Goal: Answer question/provide support: Share knowledge or assist other users

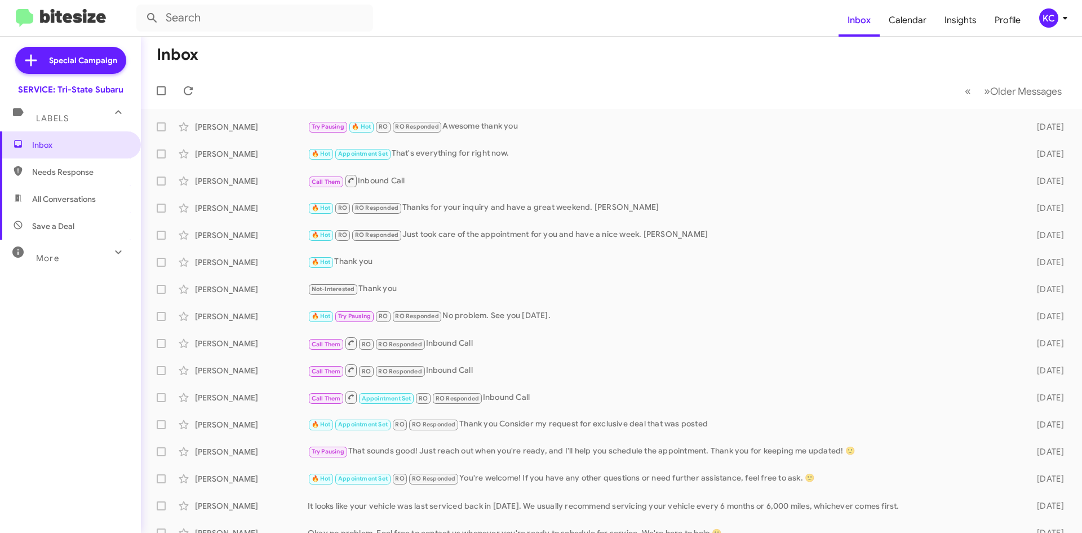
click at [459, 23] on form at bounding box center [487, 18] width 702 height 27
click at [90, 154] on span "Inbox" at bounding box center [70, 144] width 141 height 27
click at [78, 171] on span "Needs Response" at bounding box center [80, 171] width 96 height 11
type input "in:needs-response"
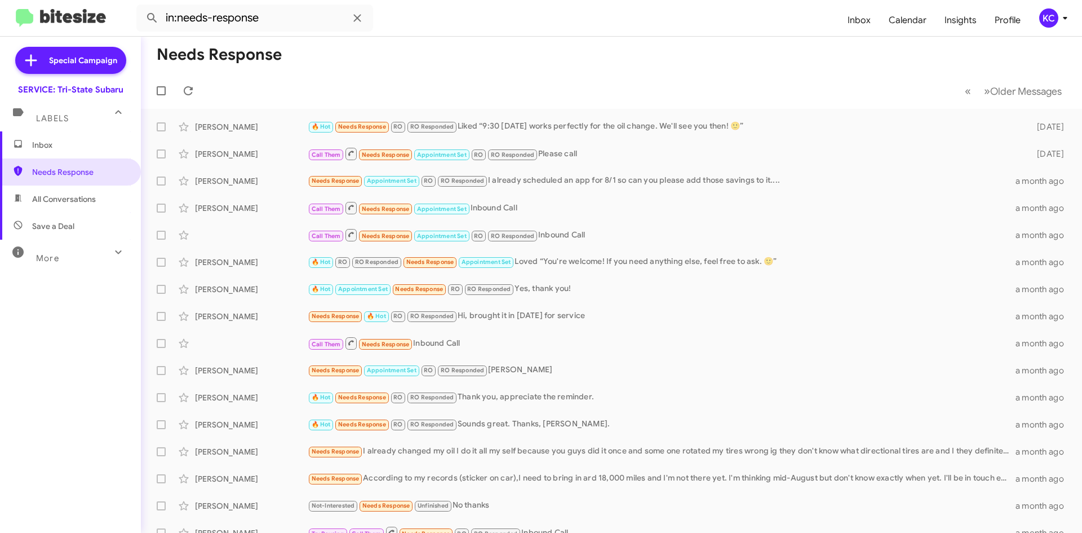
click at [1053, 25] on div "KC" at bounding box center [1048, 17] width 19 height 19
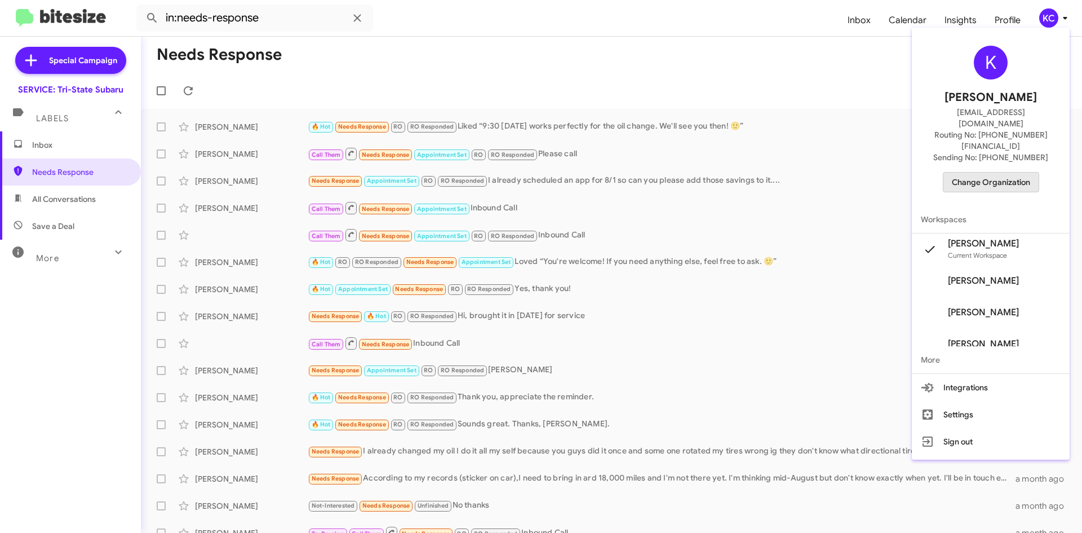
click at [1012, 172] on span "Change Organization" at bounding box center [991, 181] width 78 height 19
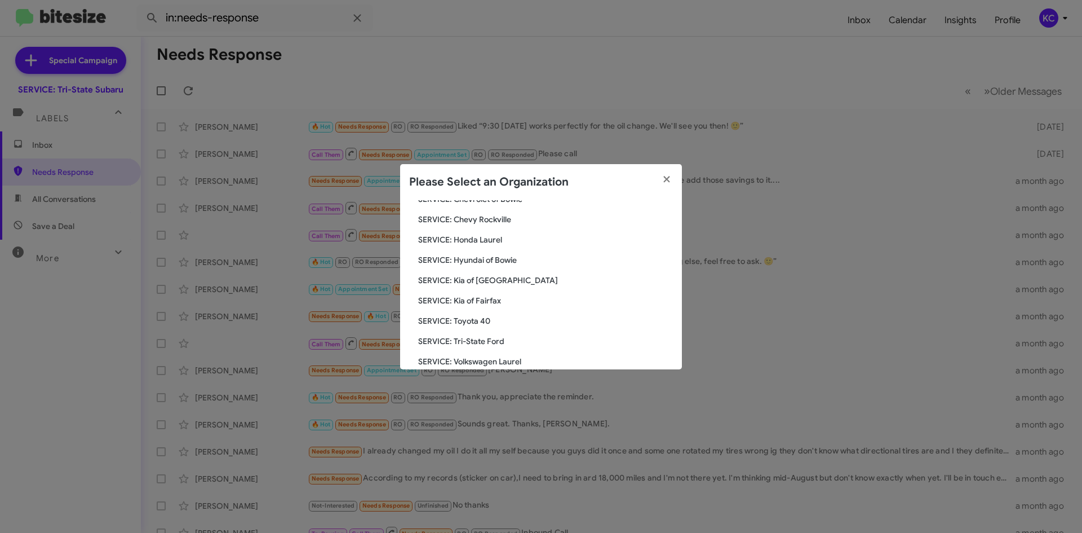
scroll to position [169, 0]
click at [479, 243] on span "SERVICE: Hyundai of Bowie" at bounding box center [545, 242] width 255 height 11
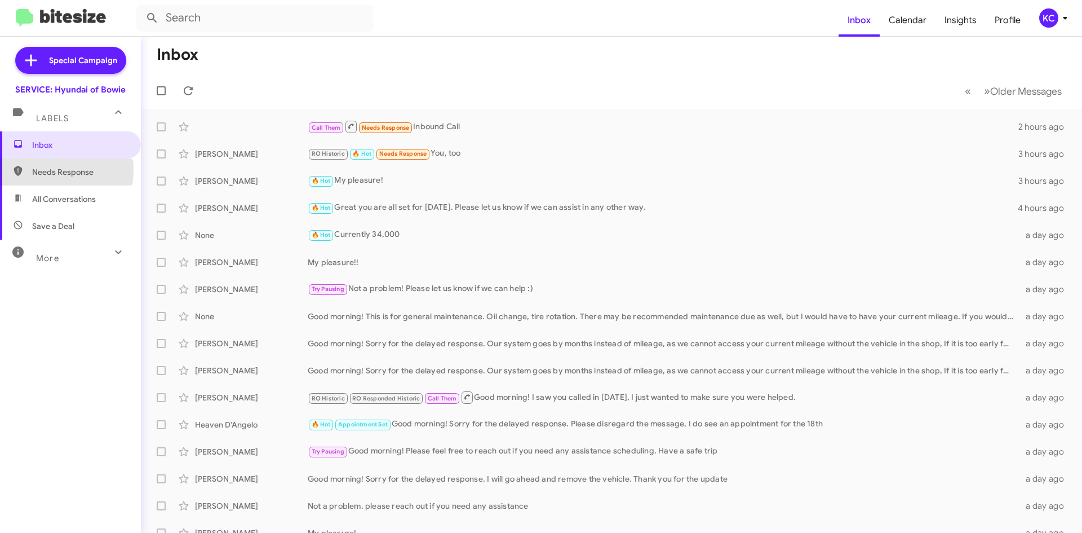
click at [41, 170] on span "Needs Response" at bounding box center [80, 171] width 96 height 11
type input "in:needs-response"
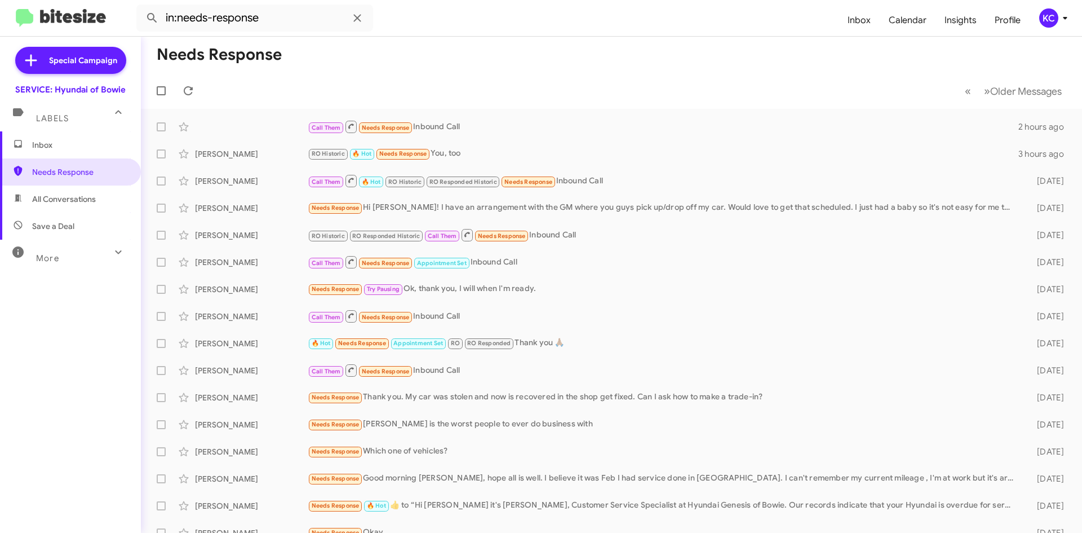
click at [49, 145] on span "Inbox" at bounding box center [80, 144] width 96 height 11
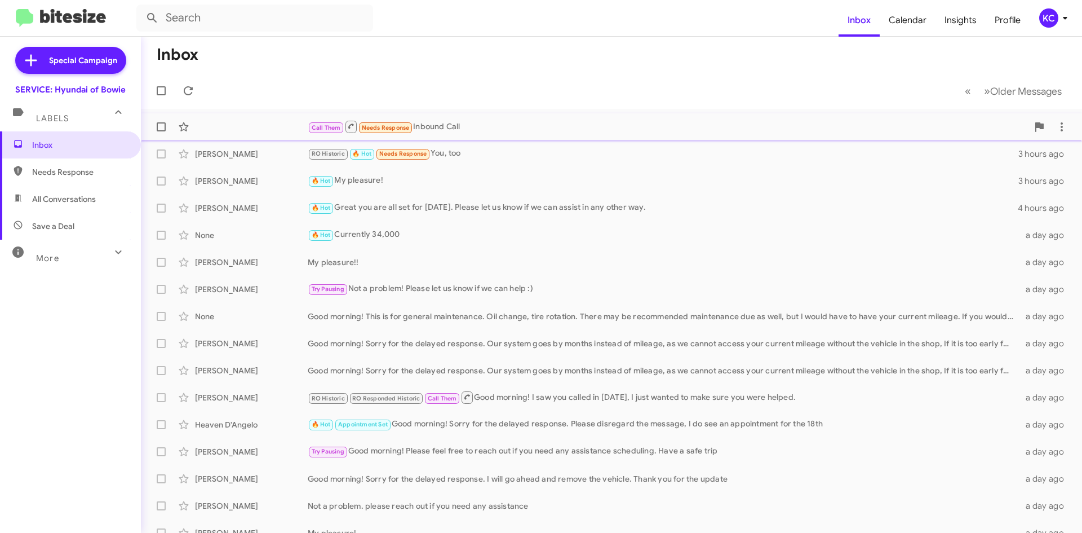
click at [465, 124] on div "Call Them Needs Response Inbound Call" at bounding box center [668, 127] width 720 height 14
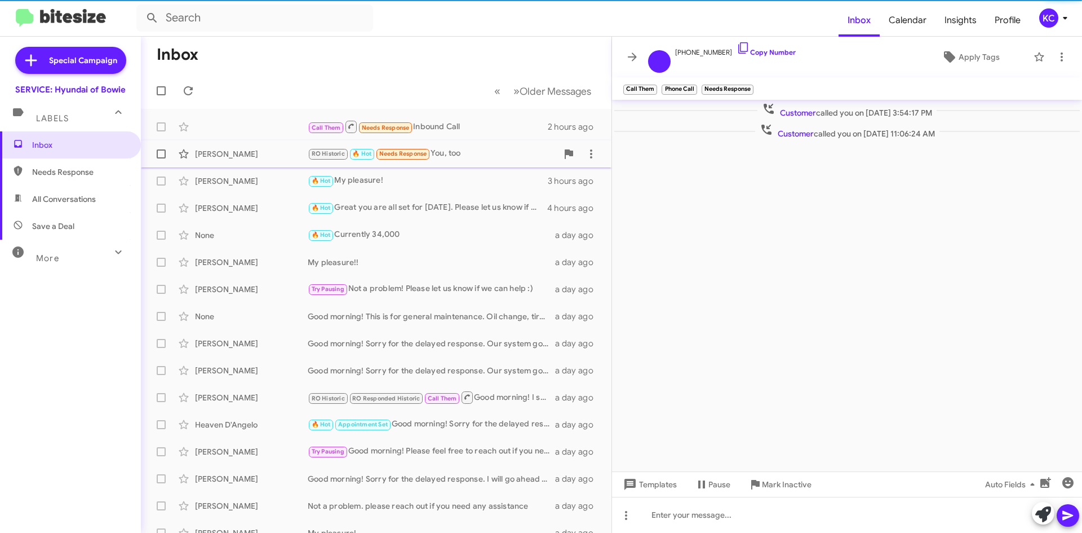
click at [464, 160] on div "RO Historic 🔥 Hot Needs Response You, too" at bounding box center [433, 153] width 250 height 13
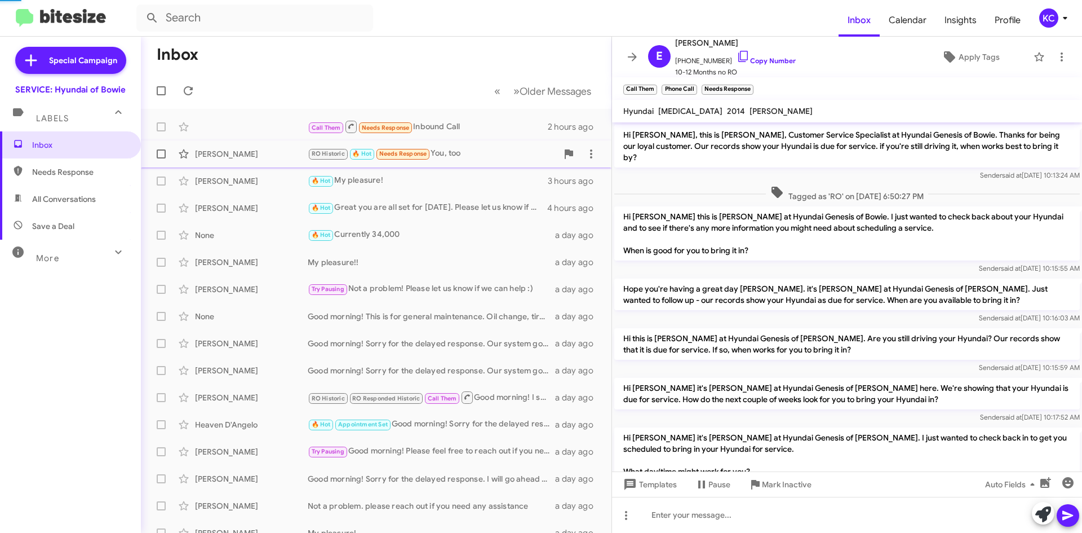
scroll to position [405, 0]
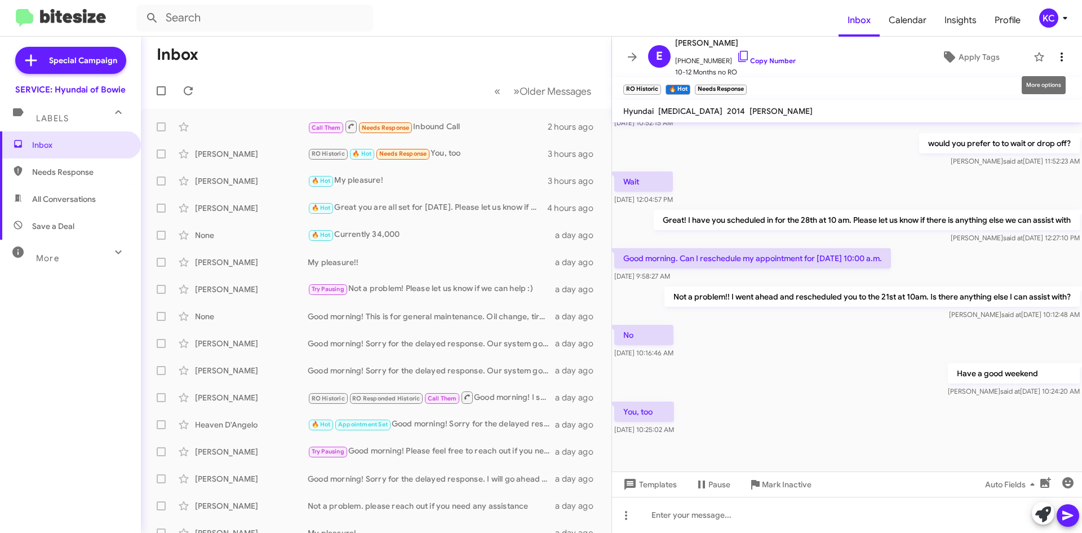
click at [1055, 54] on icon at bounding box center [1062, 57] width 14 height 14
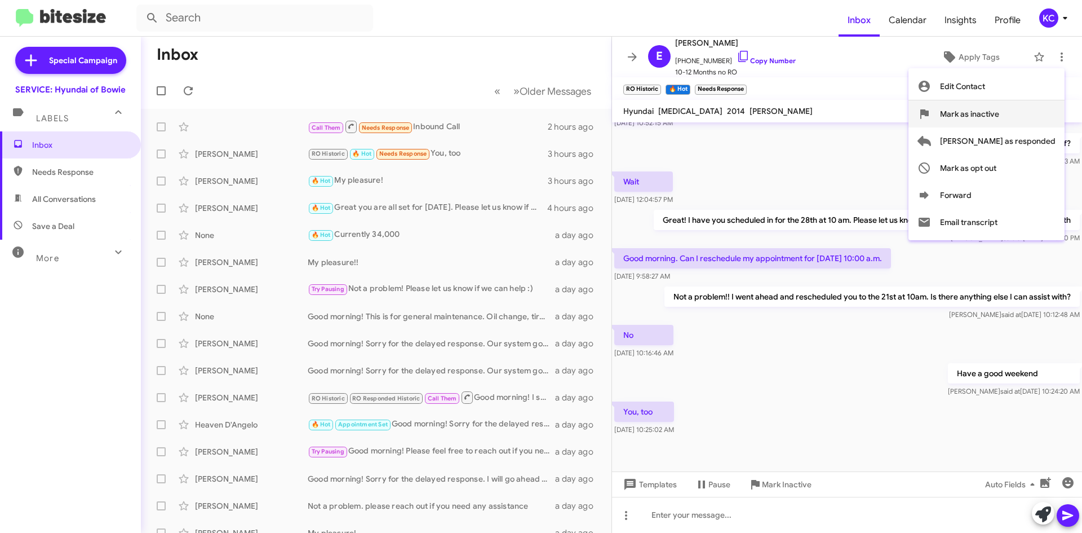
click at [999, 112] on span "Mark as inactive" at bounding box center [969, 113] width 59 height 27
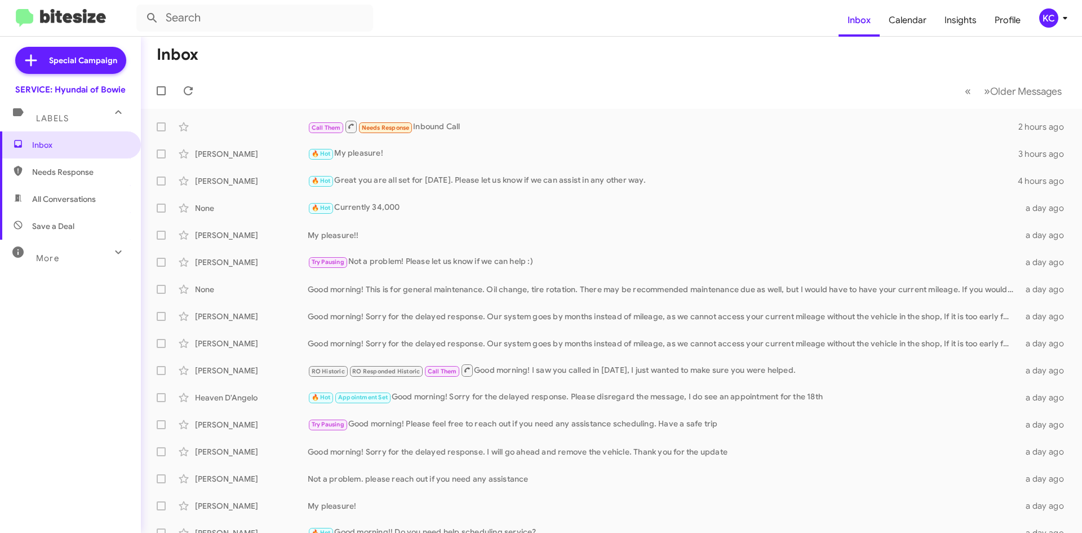
click at [81, 207] on span "All Conversations" at bounding box center [70, 198] width 141 height 27
type input "in:all-conversations"
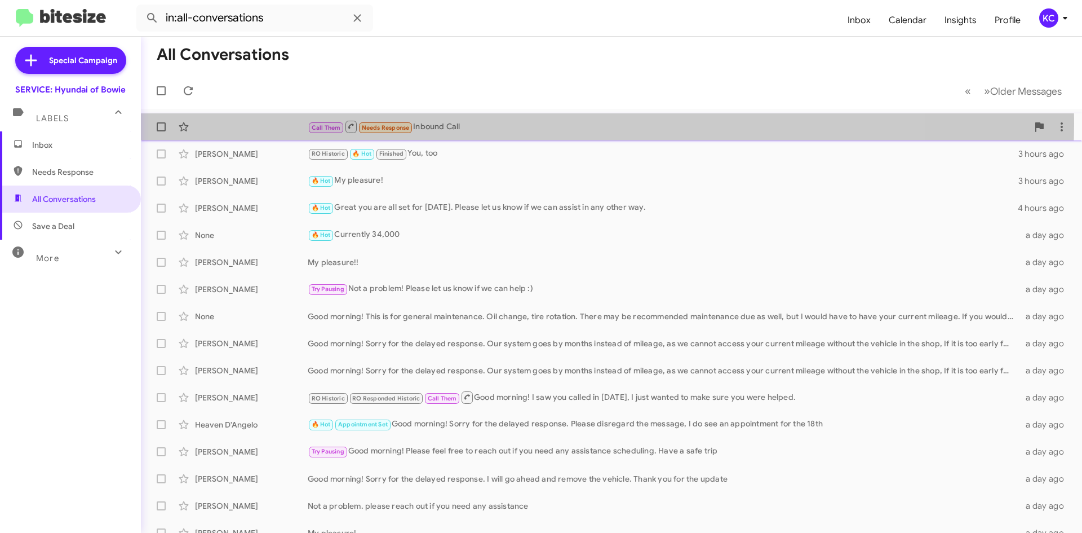
click at [498, 122] on div "Call Them Needs Response Inbound Call" at bounding box center [668, 127] width 720 height 14
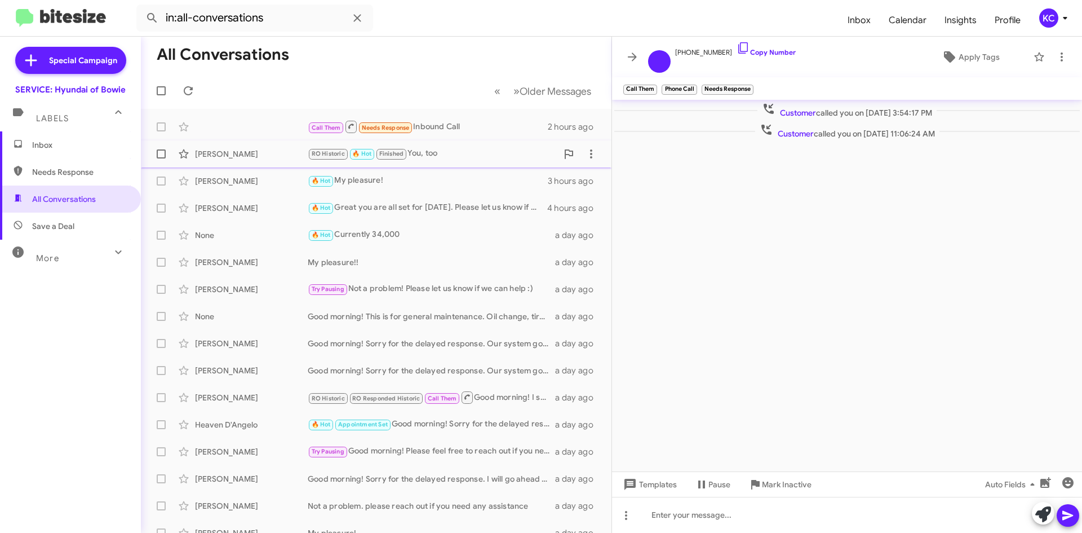
click at [490, 149] on div "RO Historic 🔥 Hot Finished You, too" at bounding box center [433, 153] width 250 height 13
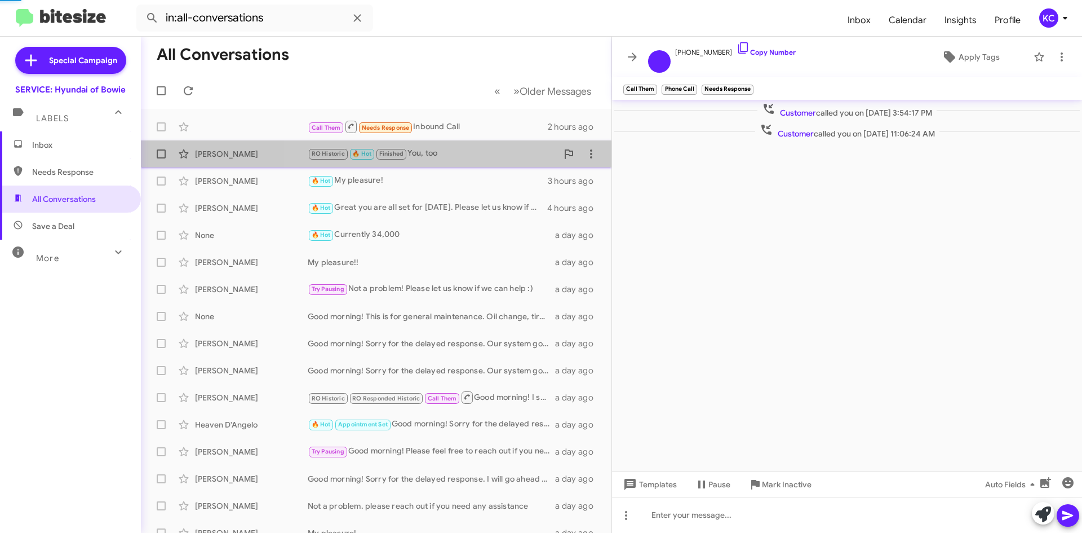
scroll to position [452, 0]
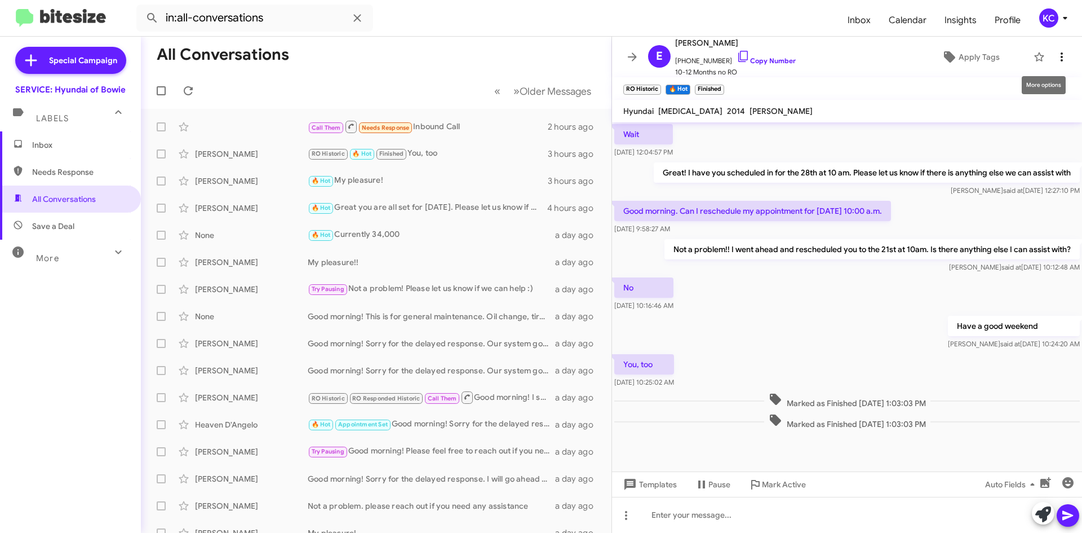
click at [1058, 57] on icon at bounding box center [1062, 57] width 14 height 14
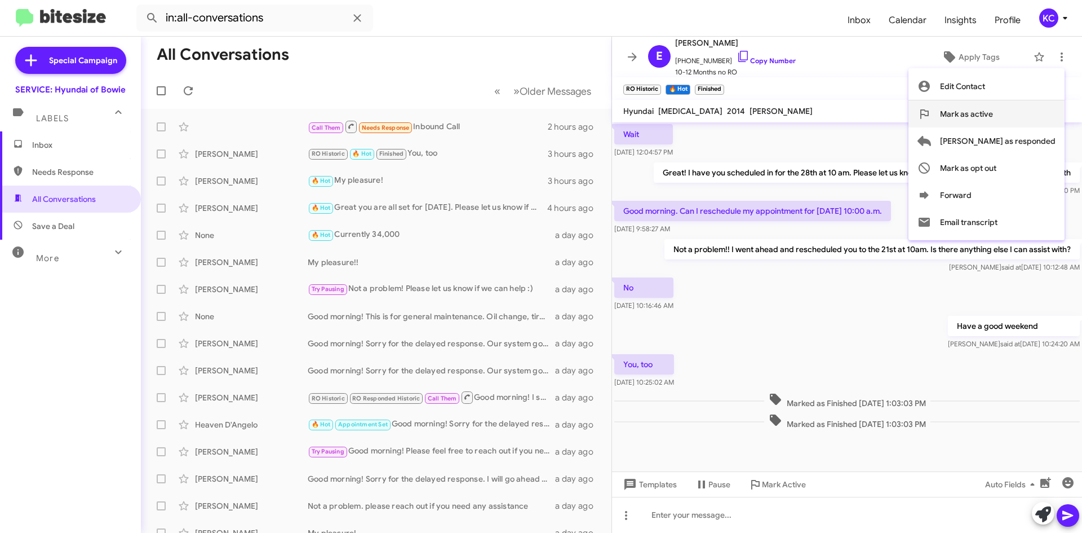
click at [1045, 118] on button "Mark as active" at bounding box center [987, 113] width 156 height 27
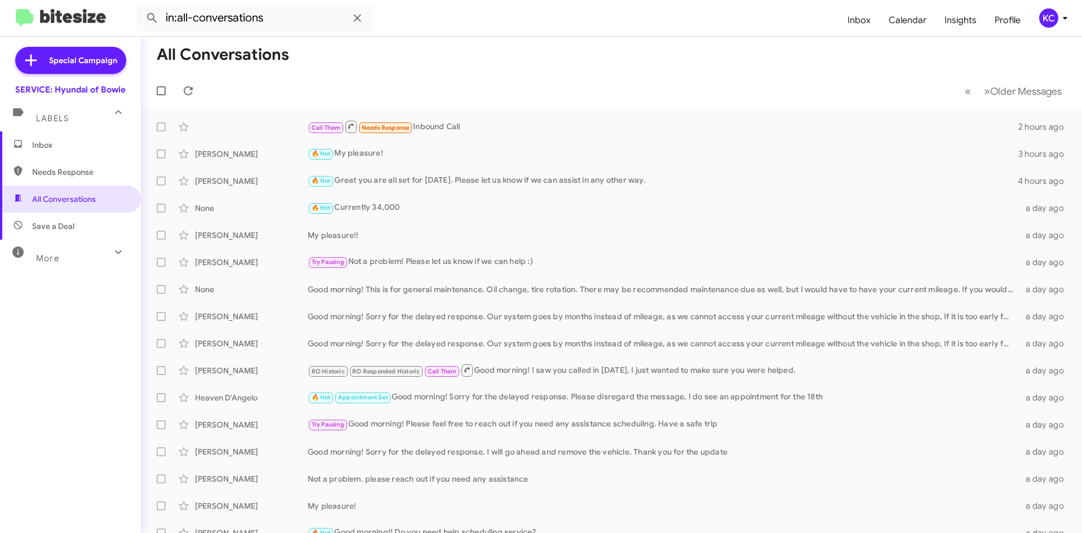
click at [74, 148] on span "Inbox" at bounding box center [80, 144] width 96 height 11
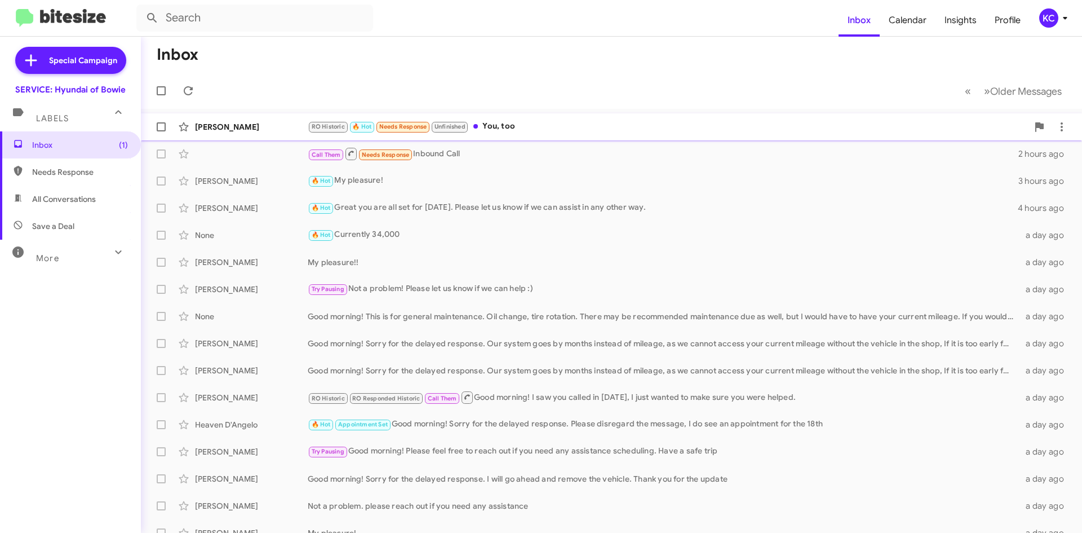
click at [530, 122] on div "RO Historic 🔥 Hot Needs Response Unfinished You, too" at bounding box center [668, 126] width 720 height 13
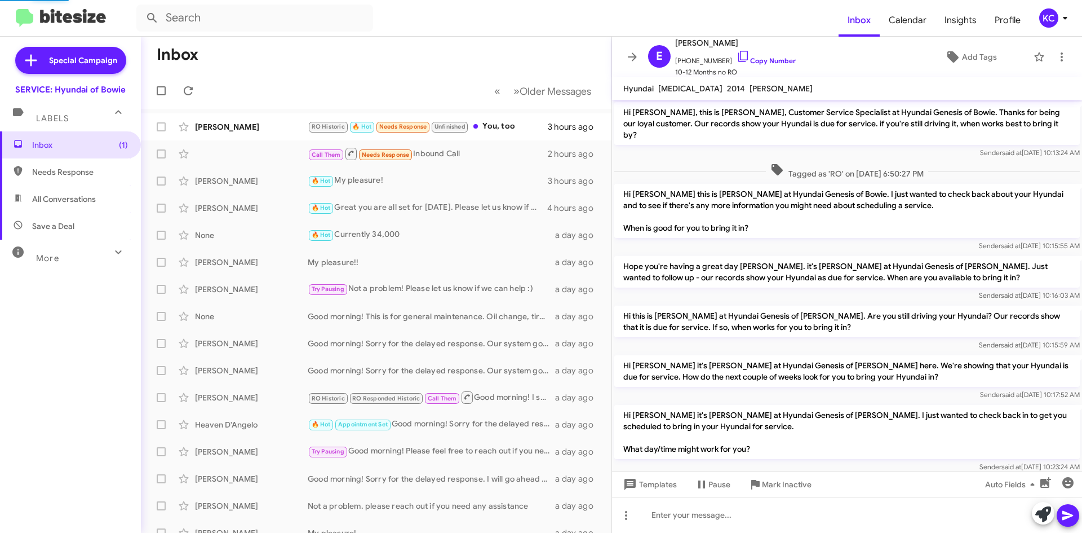
scroll to position [477, 0]
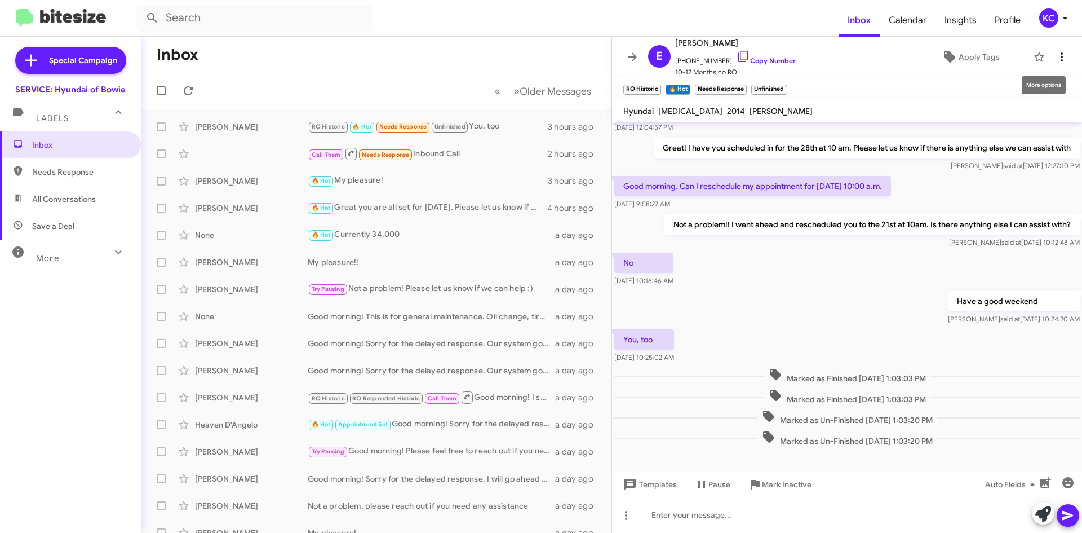
click at [1055, 59] on icon at bounding box center [1062, 57] width 14 height 14
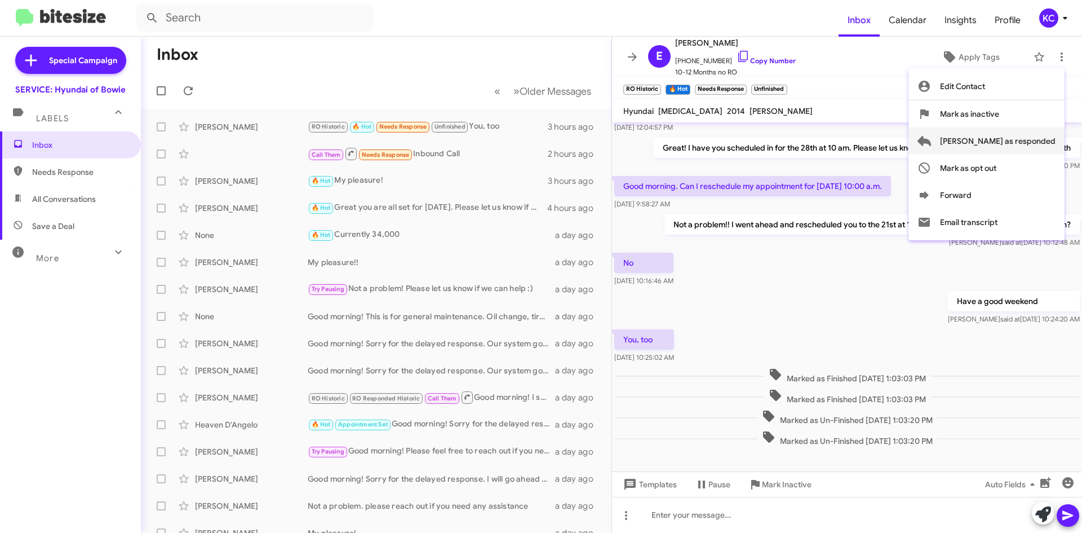
click at [1053, 139] on span "[PERSON_NAME] as responded" at bounding box center [998, 140] width 116 height 27
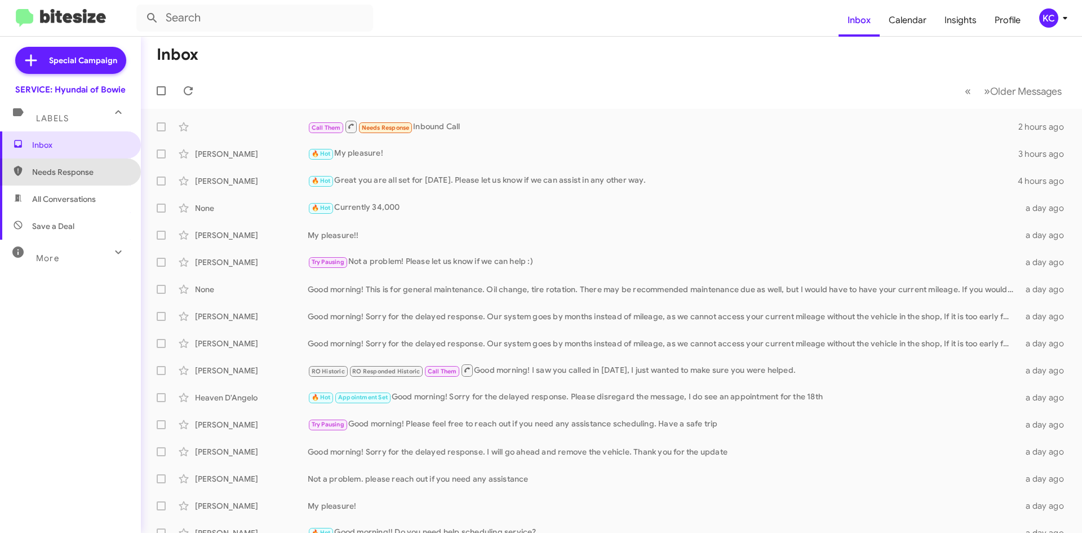
click at [83, 167] on span "Needs Response" at bounding box center [80, 171] width 96 height 11
type input "in:needs-response"
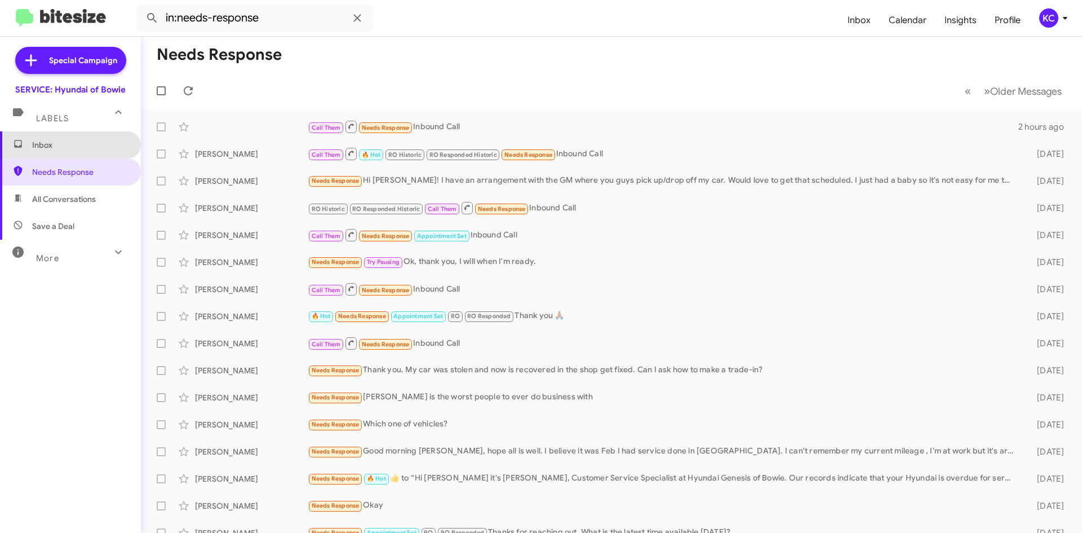
click at [84, 135] on span "Inbox" at bounding box center [70, 144] width 141 height 27
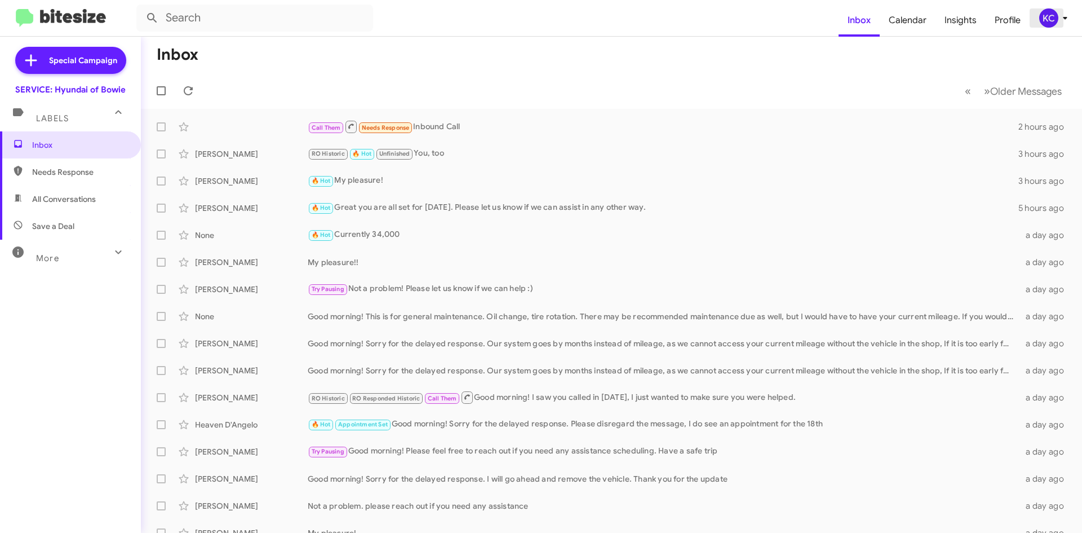
click at [1050, 16] on div "KC" at bounding box center [1048, 17] width 19 height 19
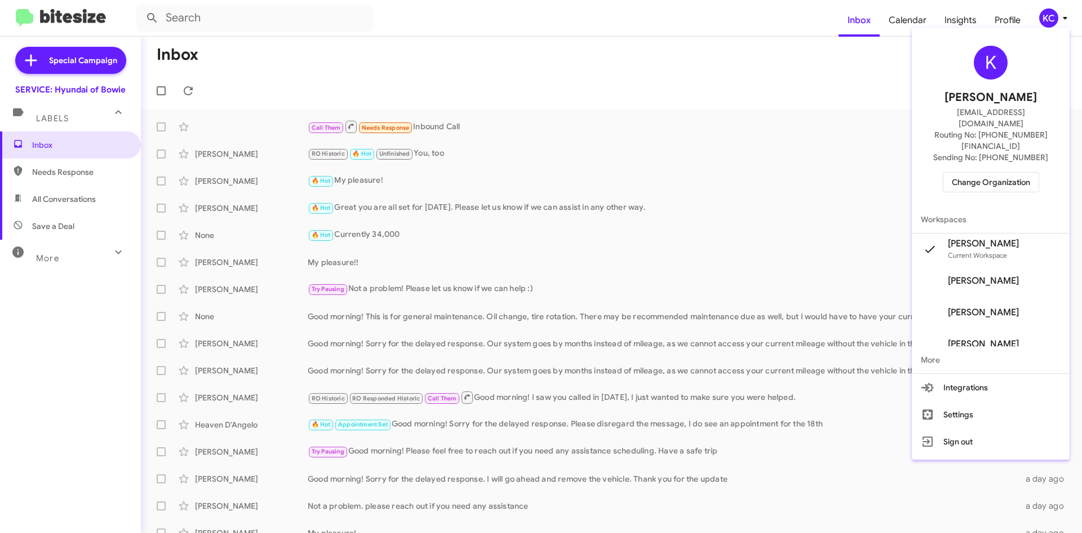
click at [995, 172] on span "Change Organization" at bounding box center [991, 181] width 78 height 19
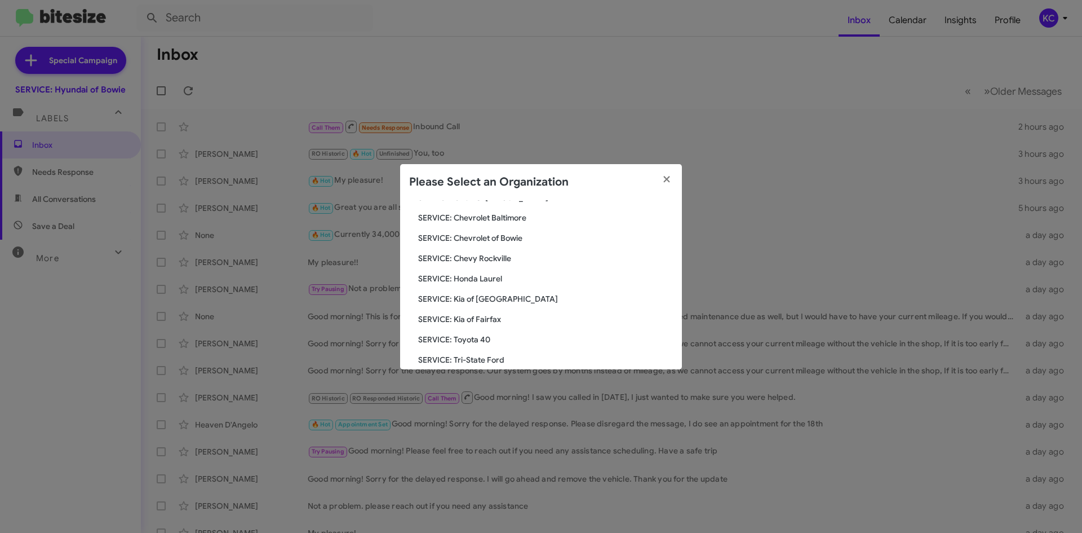
scroll to position [169, 0]
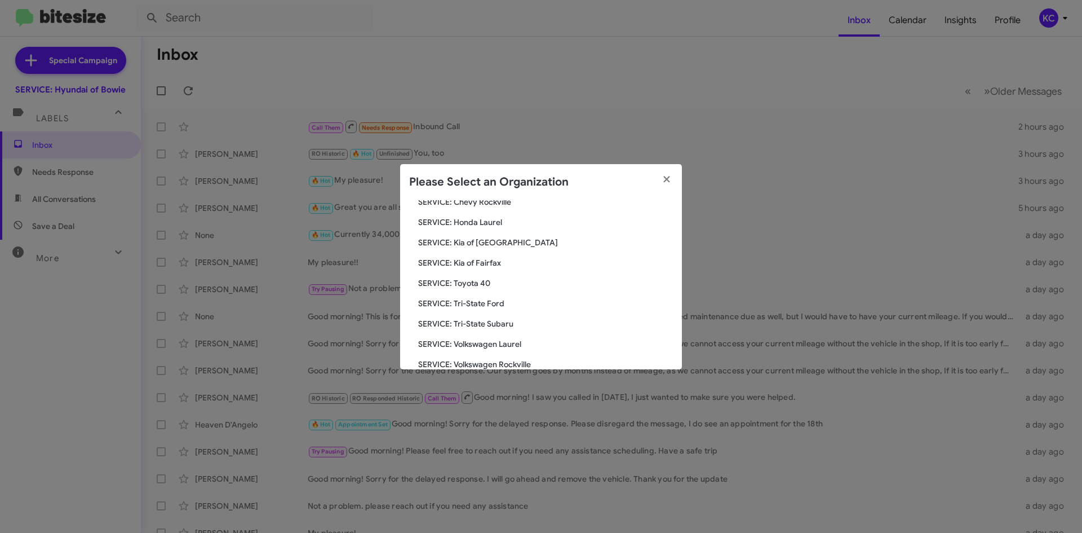
click at [481, 282] on span "SERVICE: Toyota 40" at bounding box center [545, 282] width 255 height 11
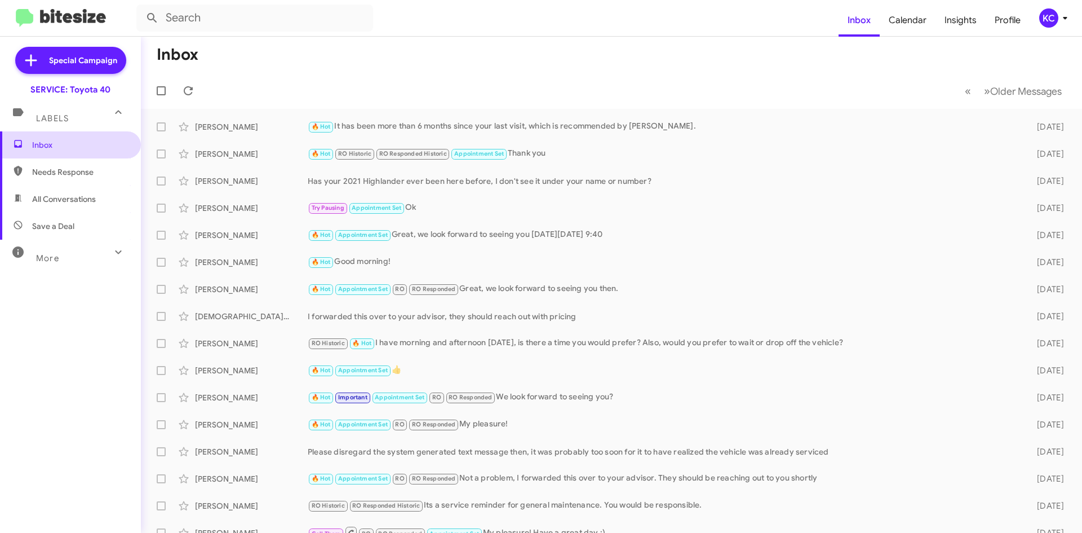
click at [69, 158] on span "Inbox" at bounding box center [70, 144] width 141 height 27
click at [69, 176] on span "Needs Response" at bounding box center [80, 171] width 96 height 11
type input "in:needs-response"
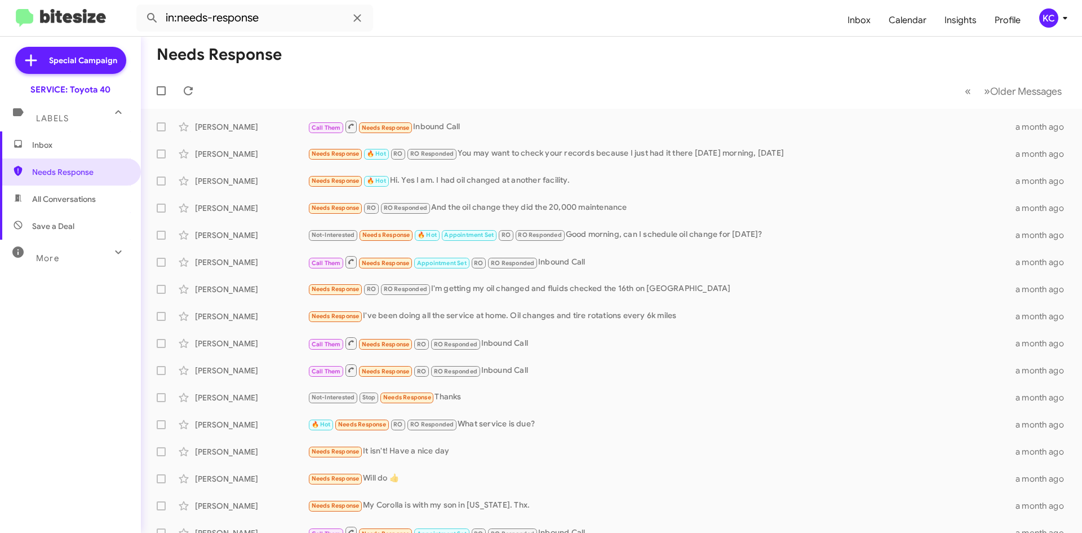
click at [1054, 23] on div "KC" at bounding box center [1048, 17] width 19 height 19
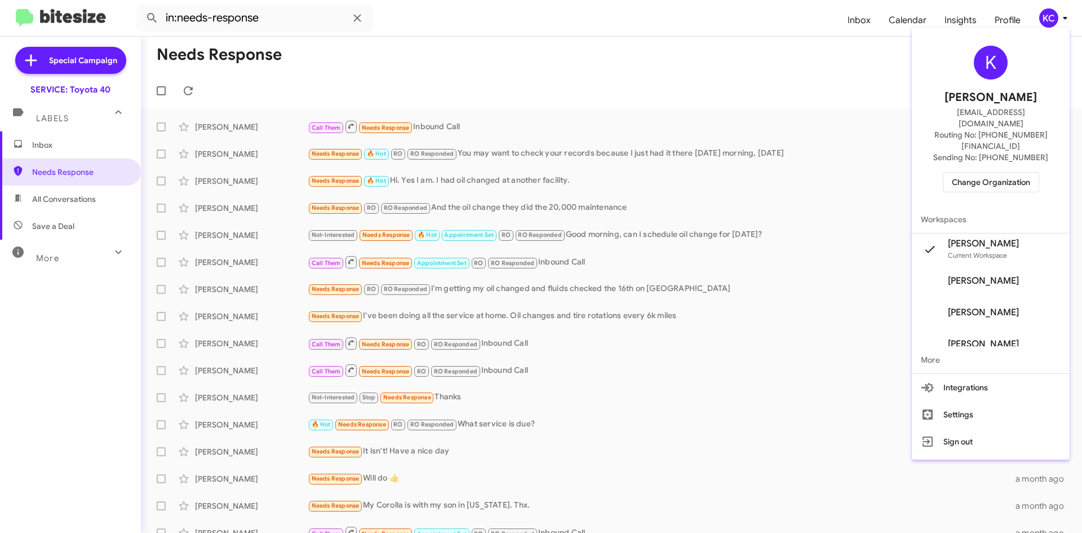
click at [997, 172] on span "Change Organization" at bounding box center [991, 181] width 78 height 19
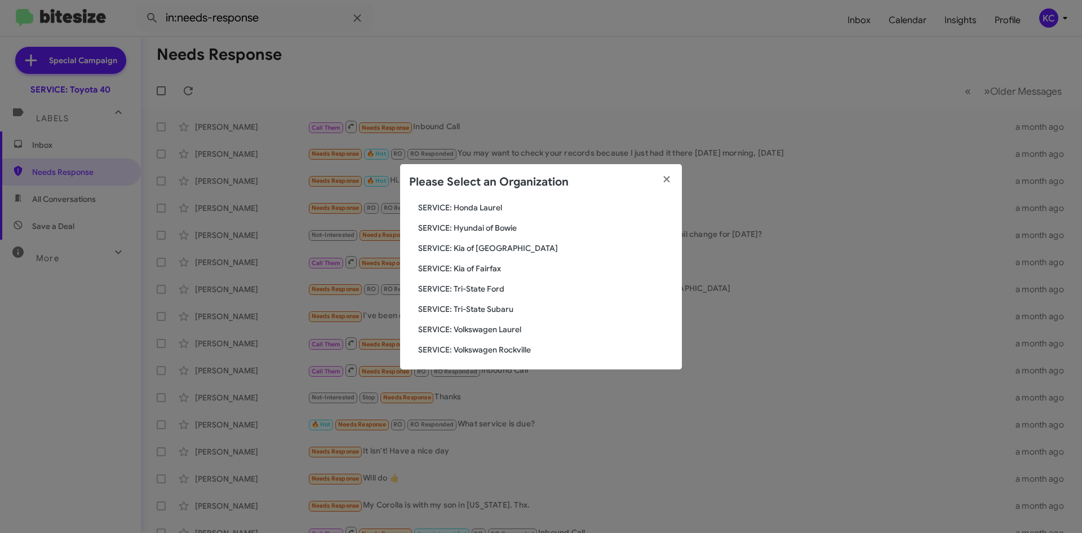
scroll to position [188, 0]
click at [484, 269] on span "SERVICE: Kia of Fairfax" at bounding box center [545, 264] width 255 height 11
click at [485, 269] on span "SERVICE: Kia of Fairfax" at bounding box center [545, 264] width 255 height 11
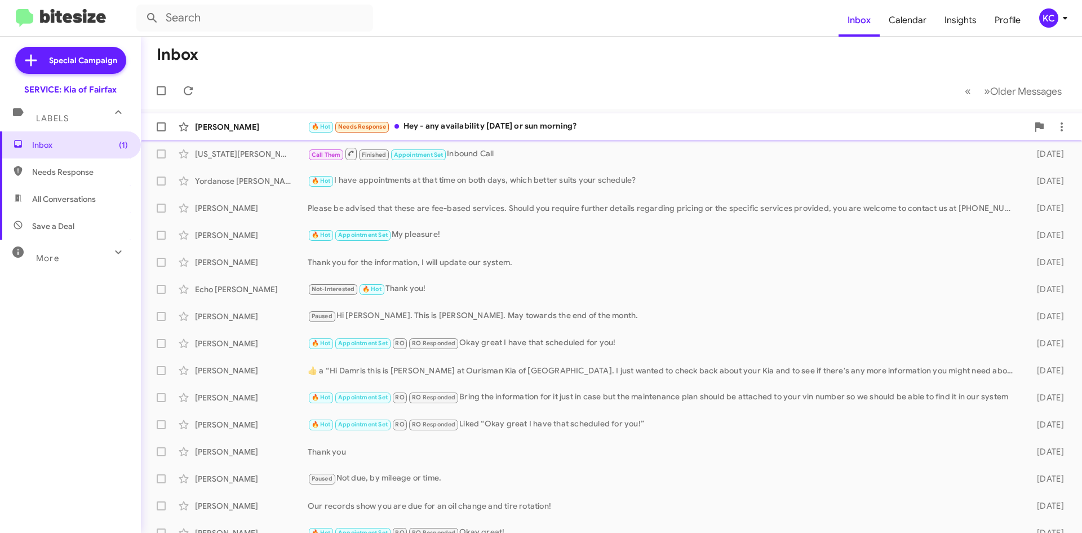
click at [467, 134] on div "Matthew Barton 🔥 Hot Needs Response Hey - any availability this sat or sun morn…" at bounding box center [611, 127] width 923 height 23
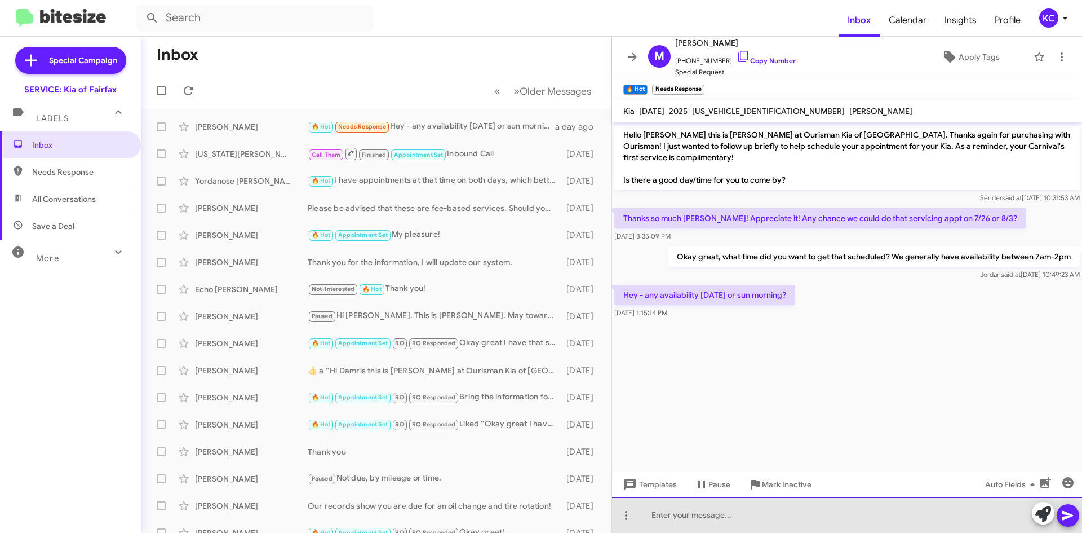
click at [748, 523] on div at bounding box center [847, 515] width 470 height 36
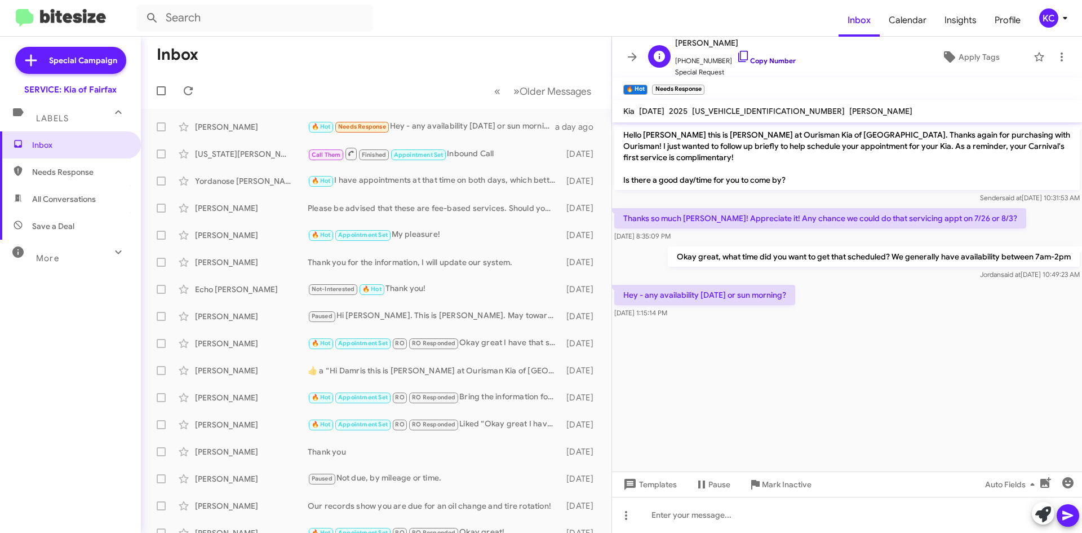
click at [737, 52] on icon at bounding box center [744, 57] width 14 height 14
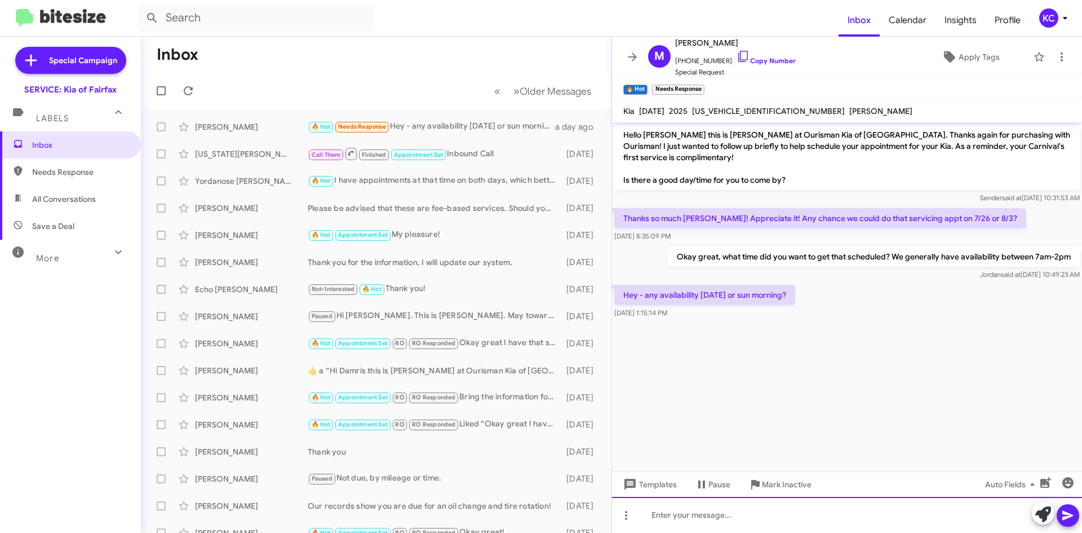
click at [732, 507] on div at bounding box center [847, 515] width 470 height 36
click at [1067, 529] on div "Sorry for the delayed response. Would 9 am this Saturday be ok? And would you p…" at bounding box center [847, 515] width 470 height 36
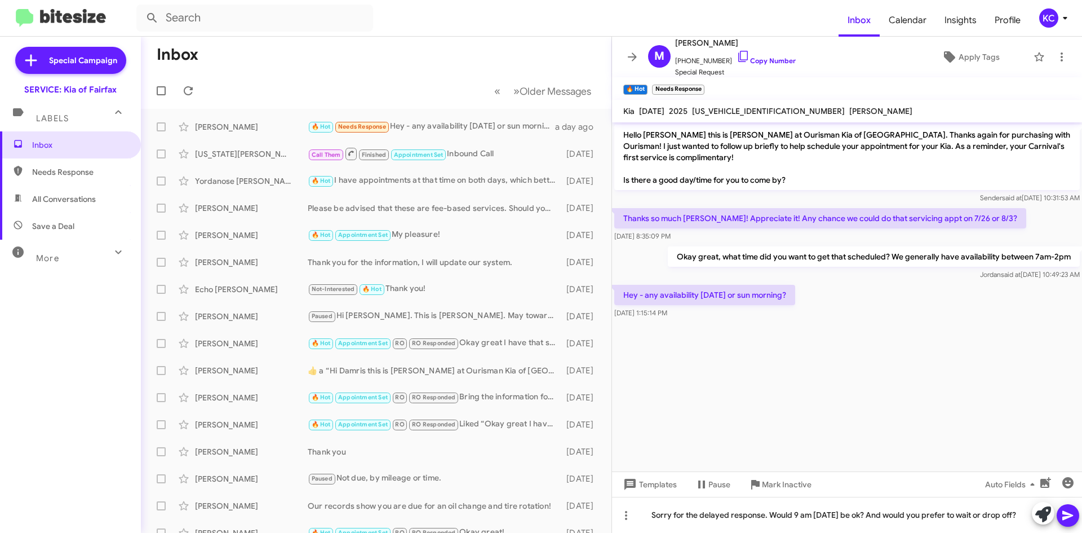
click at [1072, 511] on icon at bounding box center [1068, 515] width 14 height 14
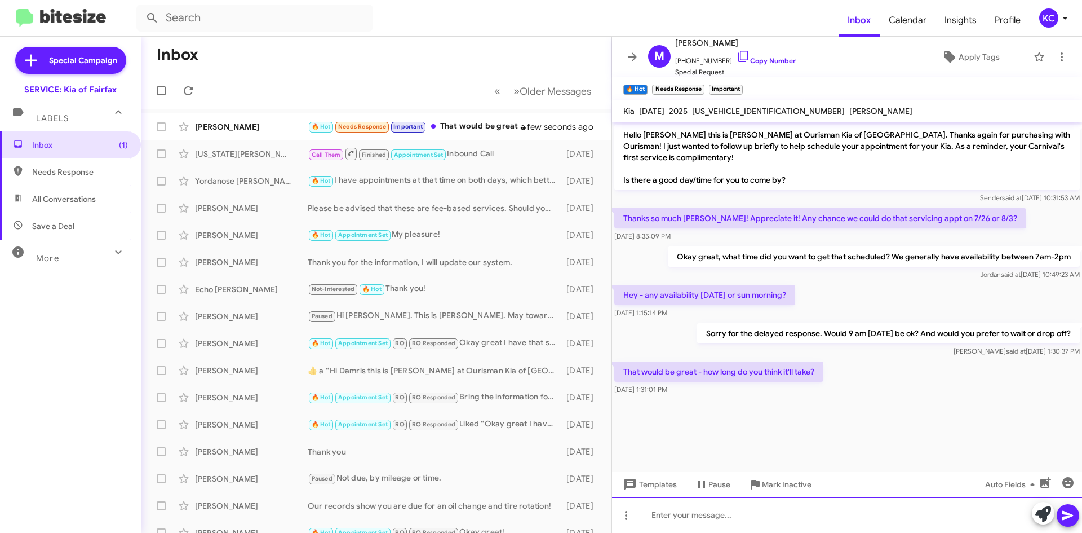
click at [745, 514] on div at bounding box center [847, 515] width 470 height 36
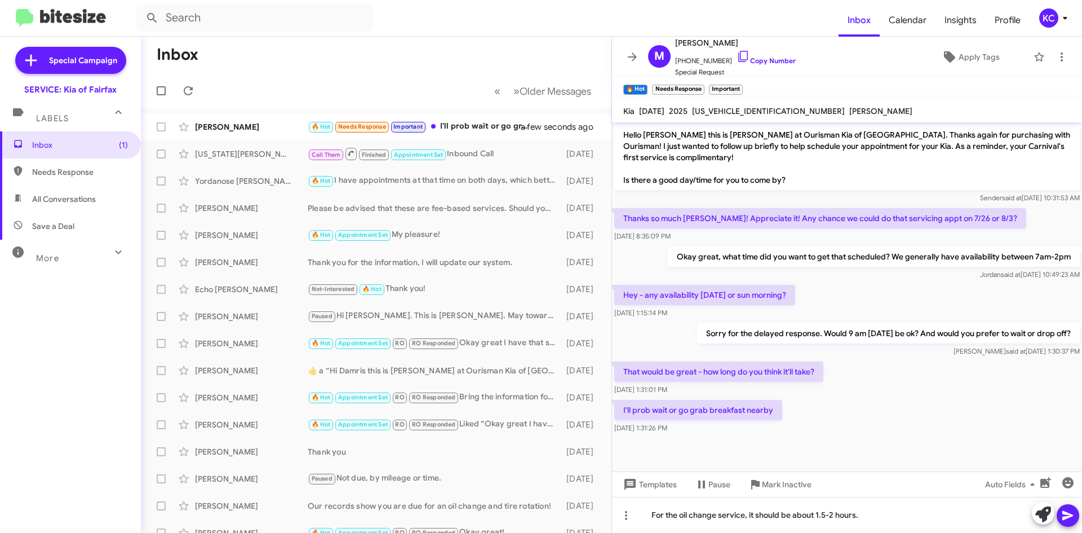
click at [1069, 515] on icon at bounding box center [1068, 515] width 14 height 14
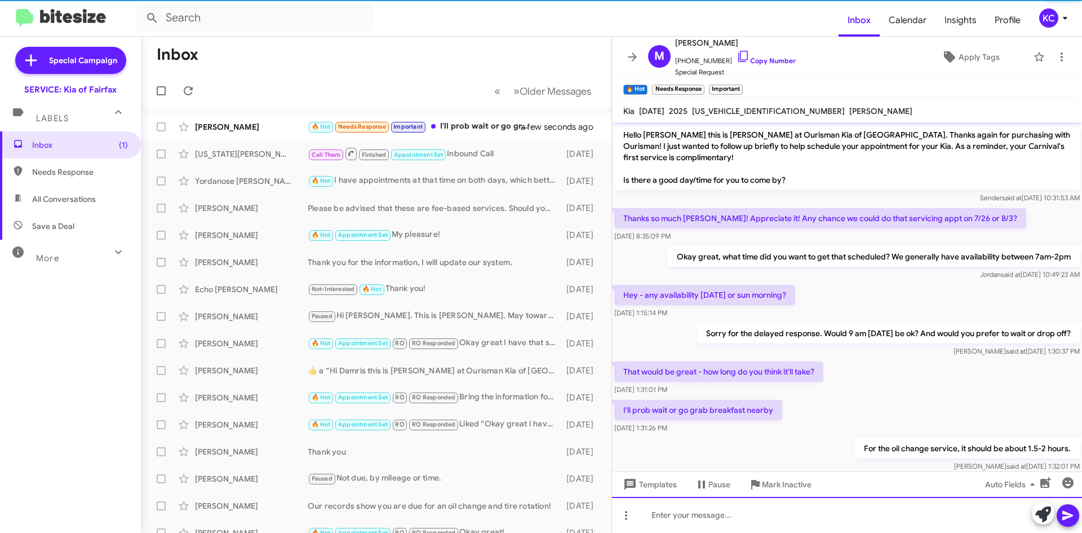
scroll to position [25, 0]
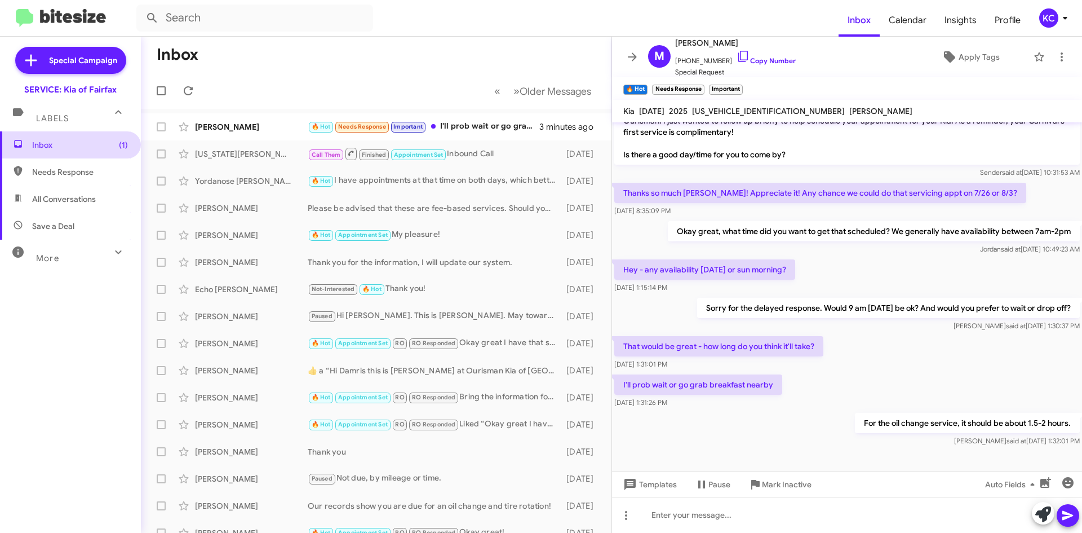
click at [70, 149] on span "Inbox (1)" at bounding box center [80, 144] width 96 height 11
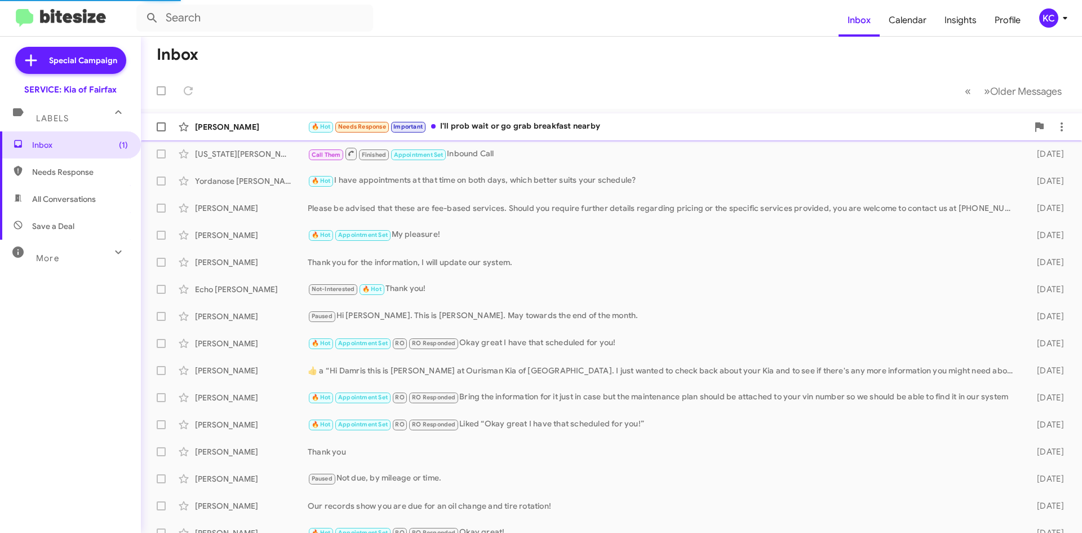
click at [271, 123] on div "Matthew Barton" at bounding box center [251, 126] width 113 height 11
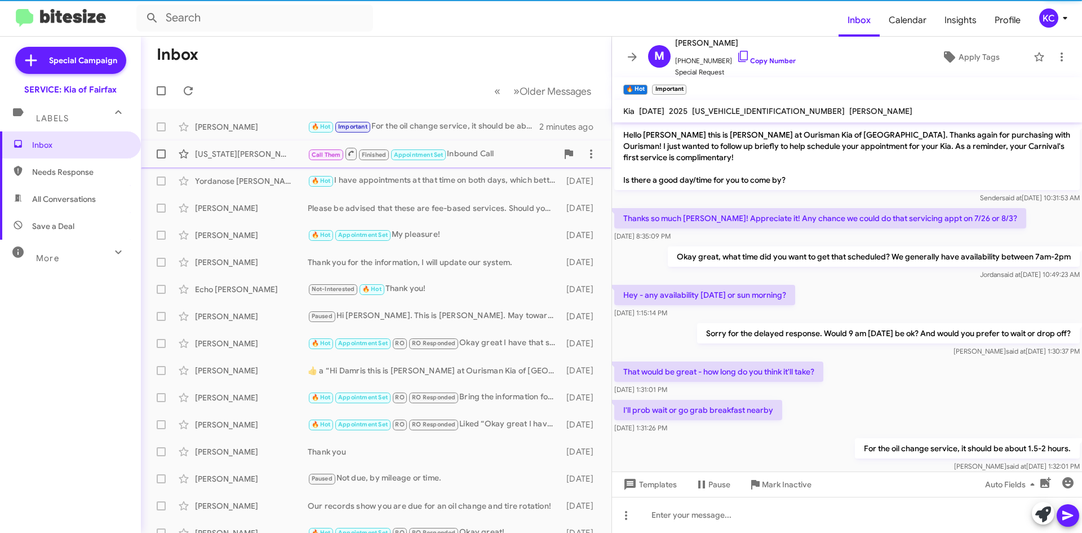
scroll to position [25, 0]
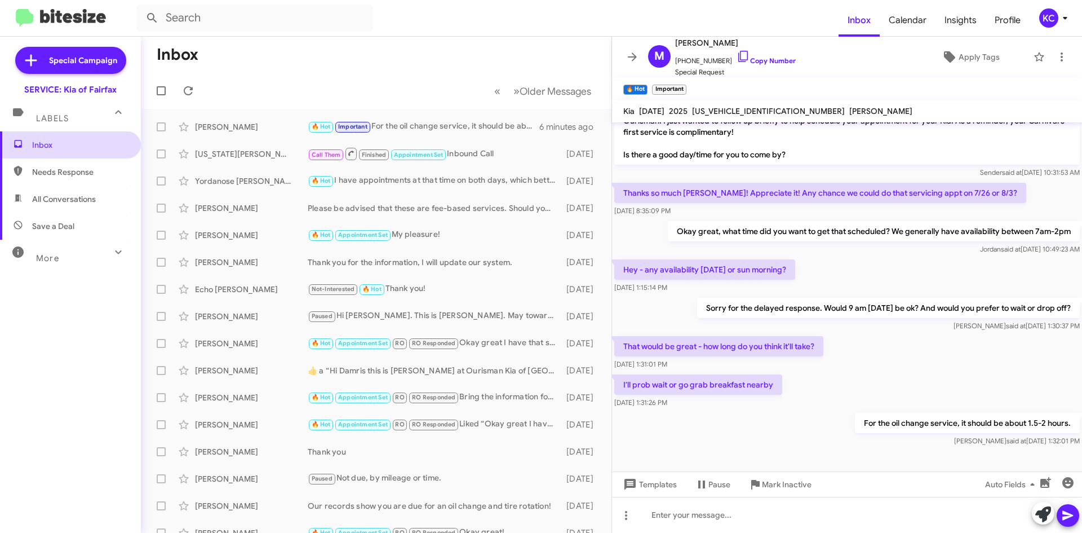
click at [63, 137] on span "Inbox" at bounding box center [70, 144] width 141 height 27
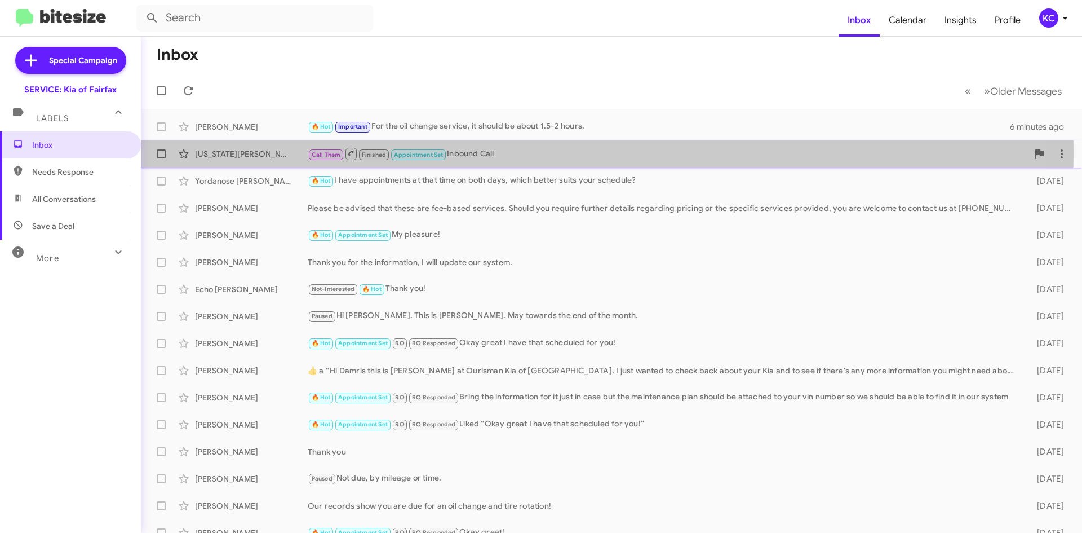
click at [272, 152] on div "Virginia Shumacker" at bounding box center [251, 153] width 113 height 11
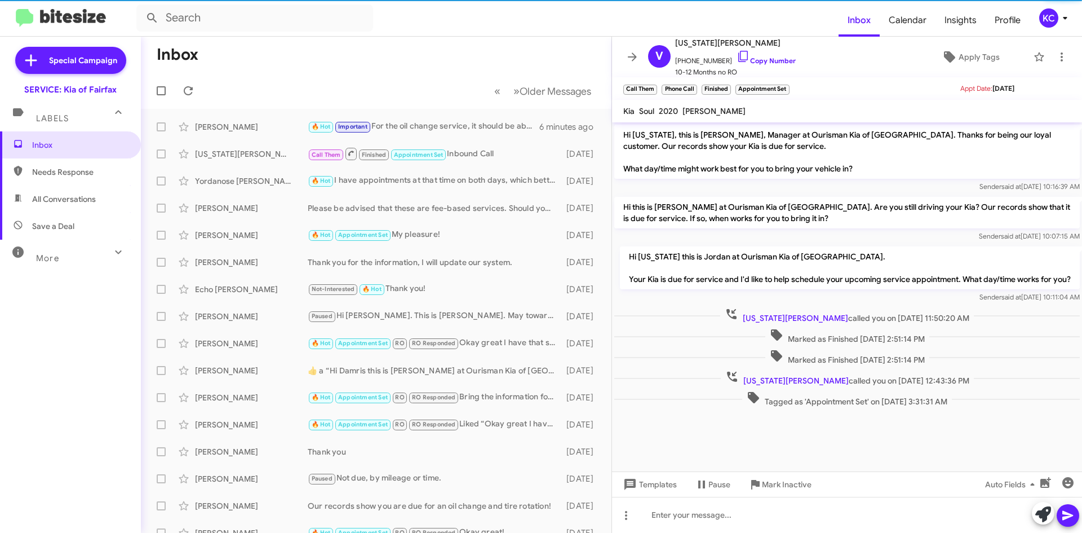
click at [73, 173] on span "Needs Response" at bounding box center [80, 171] width 96 height 11
type input "in:needs-response"
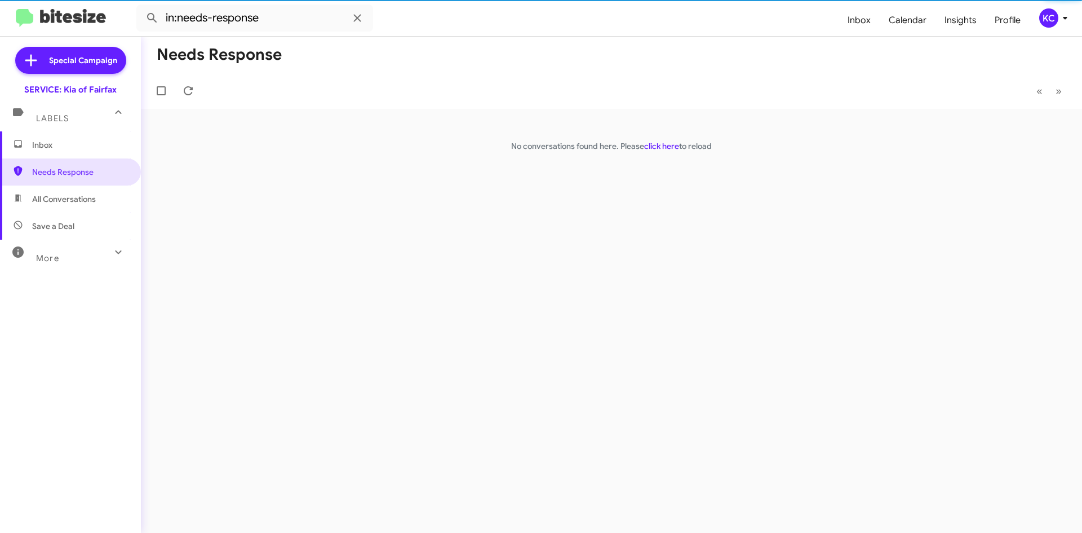
click at [83, 143] on span "Inbox" at bounding box center [80, 144] width 96 height 11
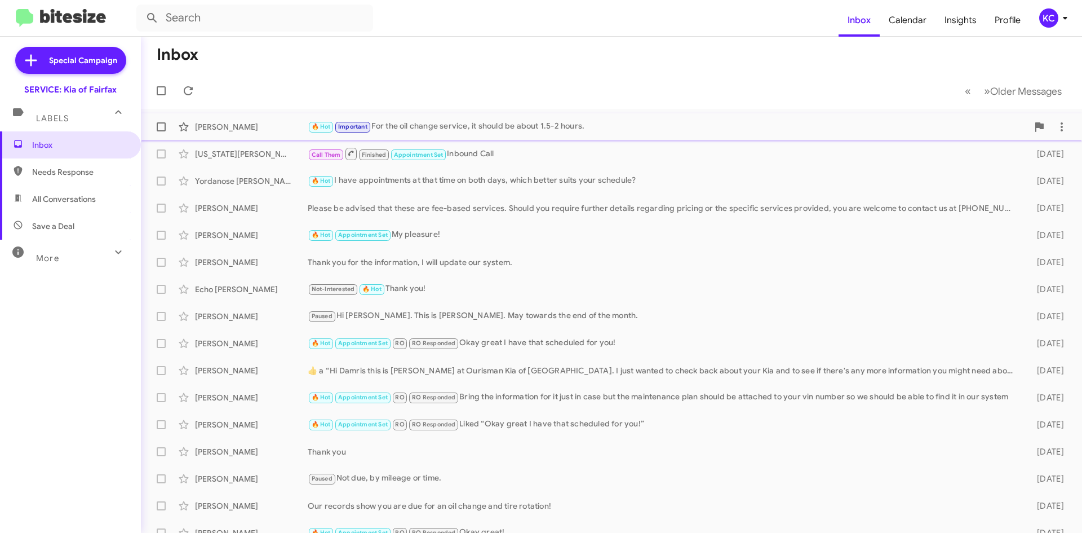
click at [277, 125] on div "Matthew Barton" at bounding box center [251, 126] width 113 height 11
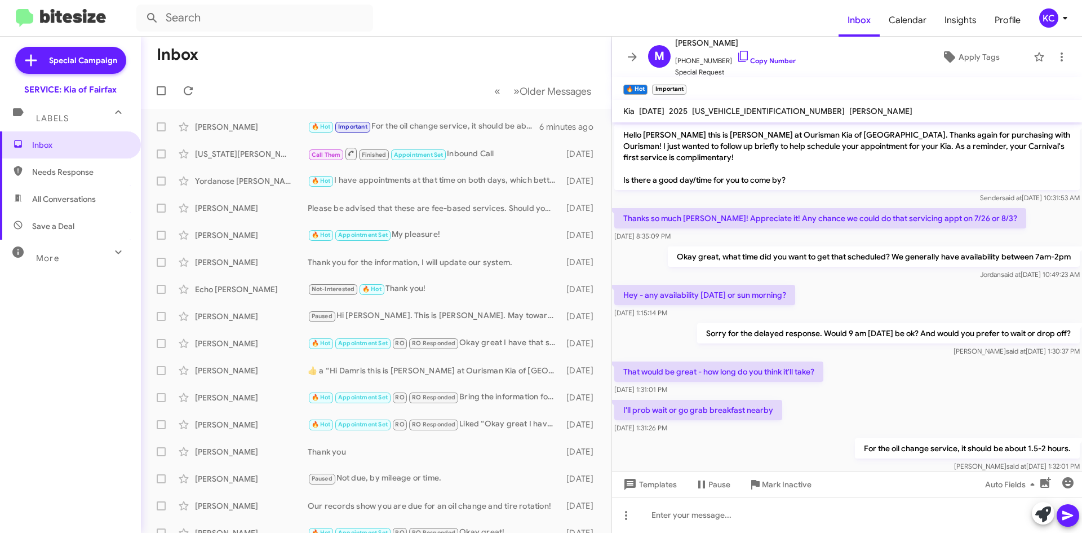
click at [78, 160] on span "Needs Response" at bounding box center [70, 171] width 141 height 27
type input "in:needs-response"
